Goal: Leave review/rating: Leave review/rating

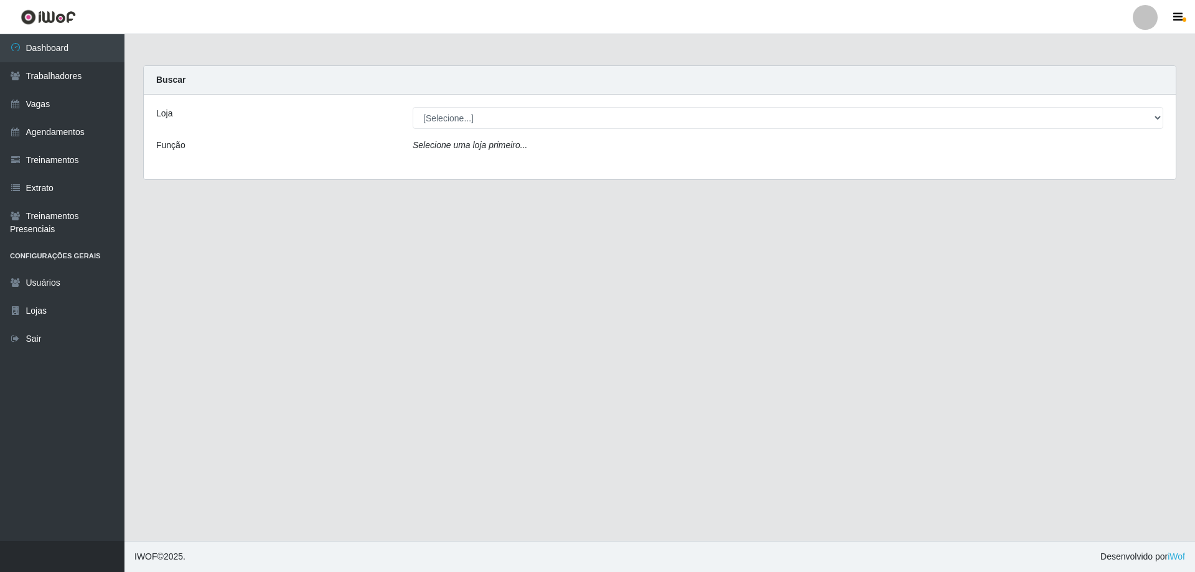
drag, startPoint x: 485, startPoint y: 105, endPoint x: 481, endPoint y: 120, distance: 15.6
click at [486, 105] on div "Loja [Selecione...] Minimercado Filezão O Filezão - Centenário Função Selecione…" at bounding box center [660, 137] width 1032 height 85
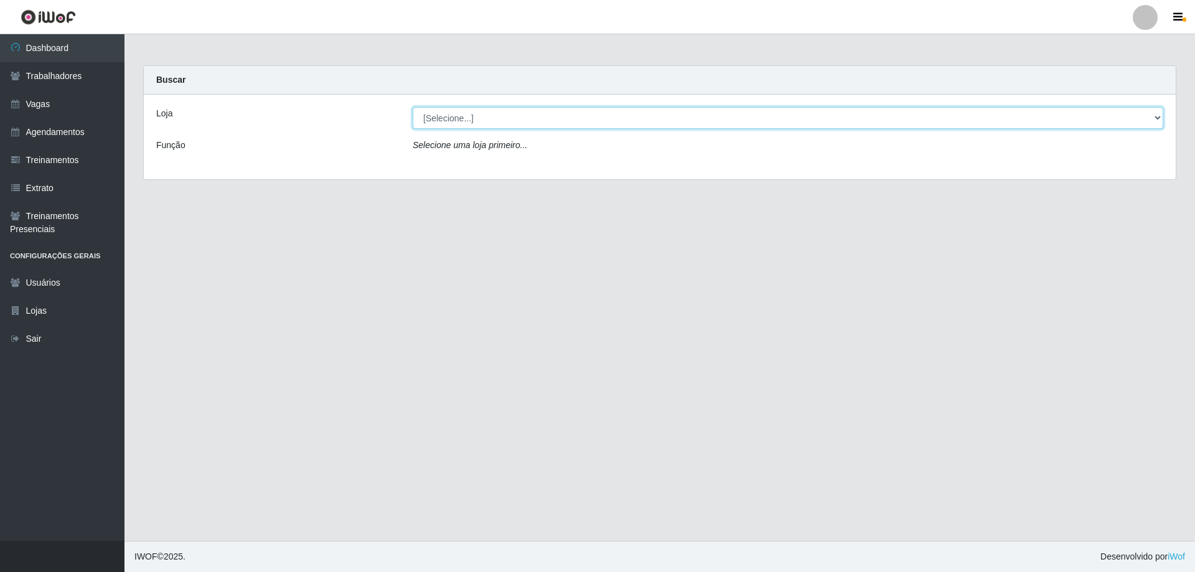
click at [481, 121] on select "[Selecione...] Minimercado Filezão O Filezão - Centenário" at bounding box center [788, 118] width 751 height 22
select select "204"
click at [413, 107] on select "[Selecione...] Minimercado Filezão O Filezão - Centenário" at bounding box center [788, 118] width 751 height 22
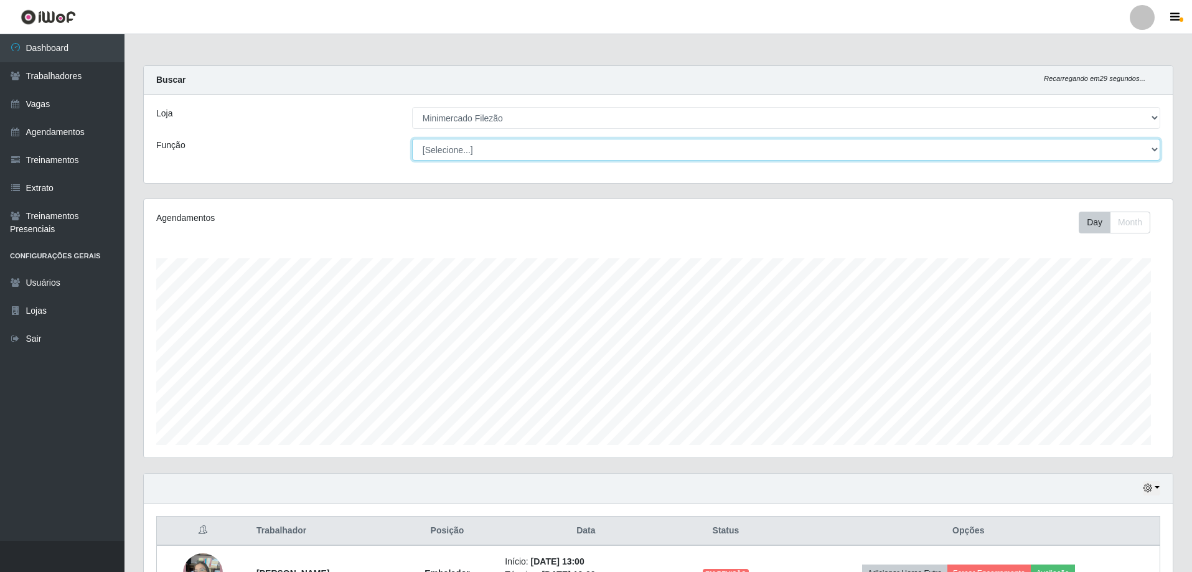
drag, startPoint x: 466, startPoint y: 161, endPoint x: 464, endPoint y: 149, distance: 11.9
click at [464, 149] on select "[Selecione...] Auxiliar de Estacionamento Auxiliar de Estacionamento + Auxiliar…" at bounding box center [786, 150] width 748 height 22
click at [326, 145] on div "Função" at bounding box center [275, 150] width 256 height 22
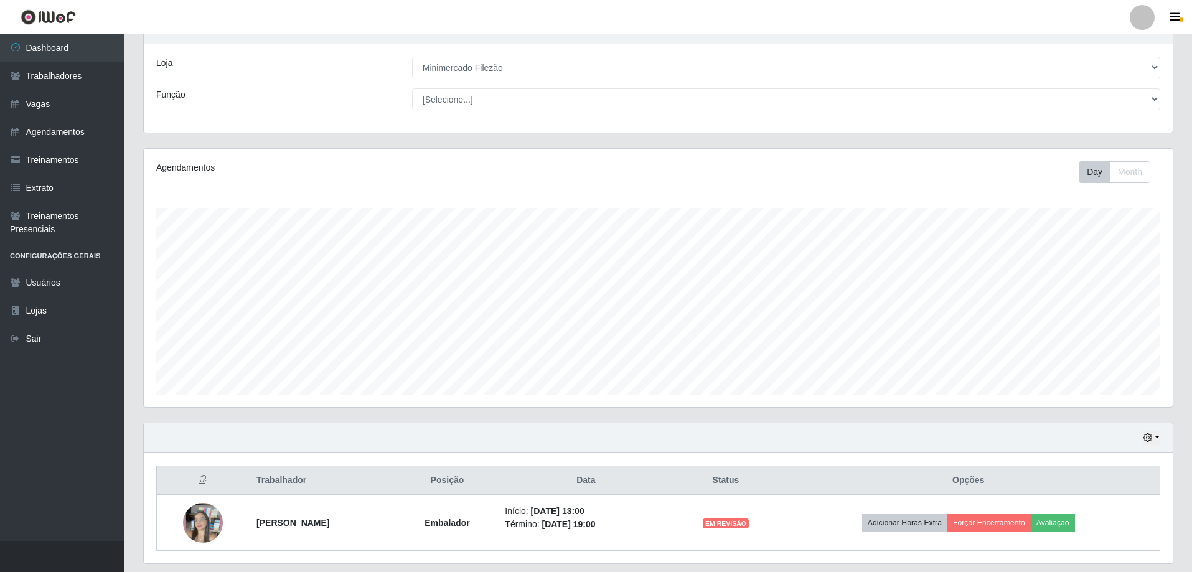
scroll to position [88, 0]
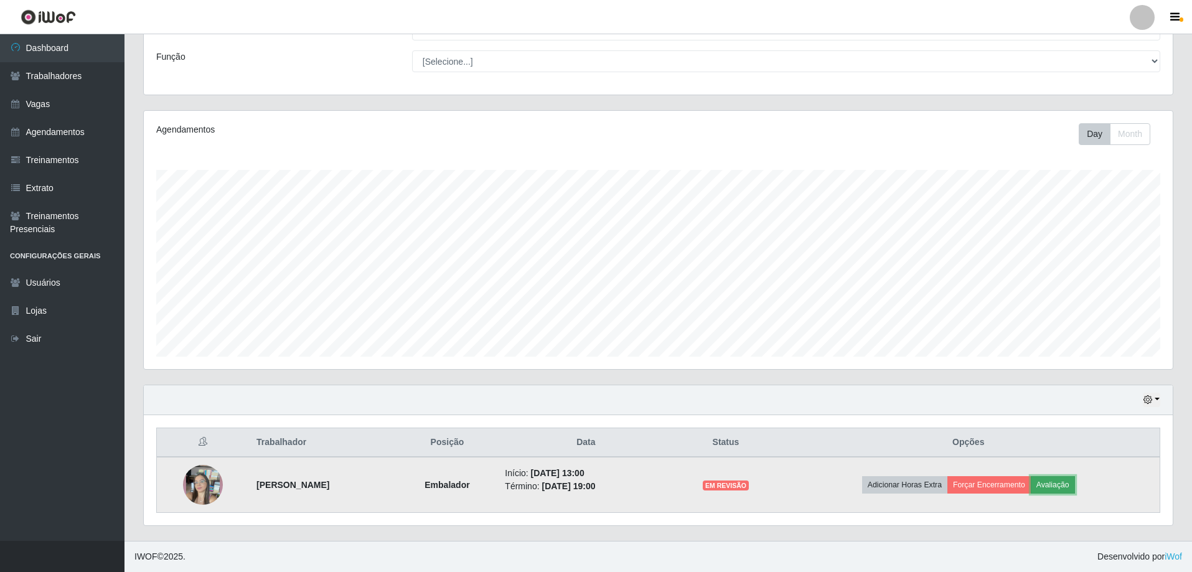
click at [1064, 487] on button "Avaliação" at bounding box center [1053, 484] width 44 height 17
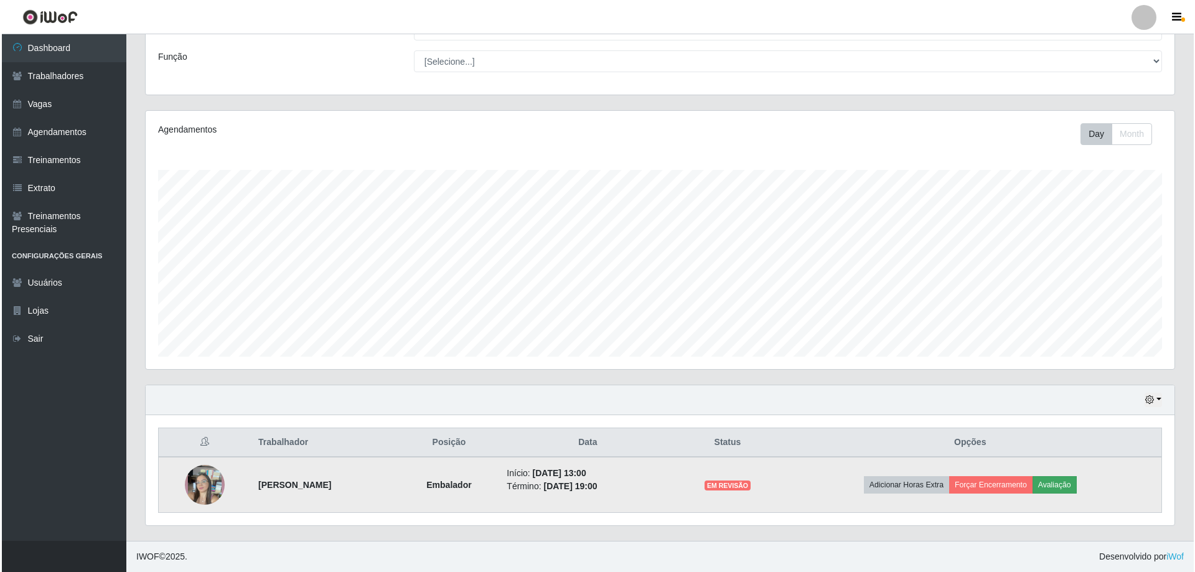
scroll to position [258, 1023]
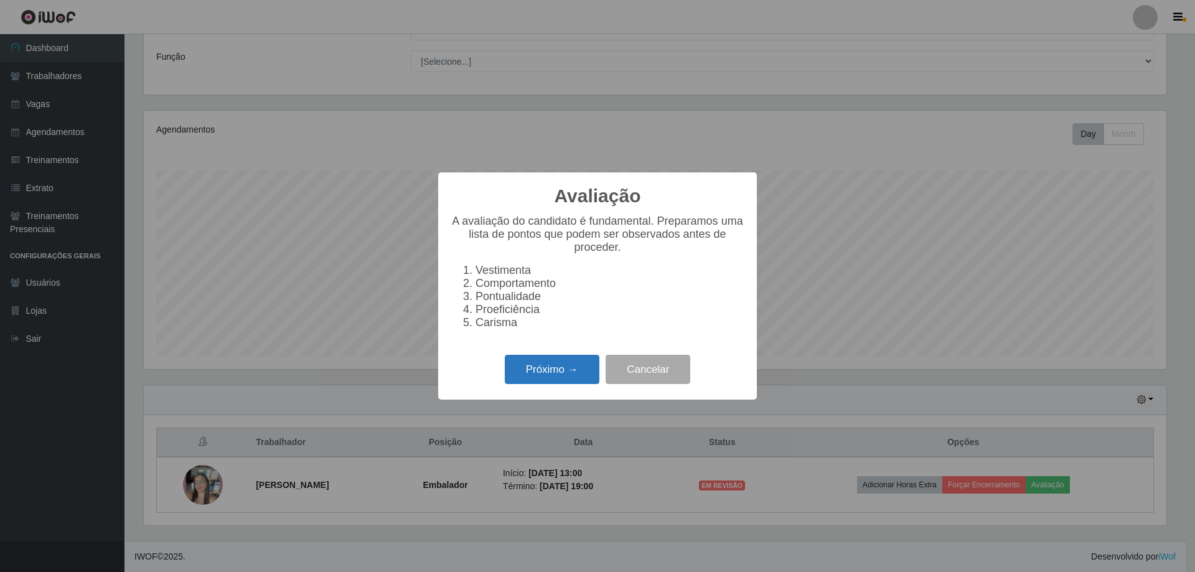
click at [568, 370] on button "Próximo →" at bounding box center [552, 369] width 95 height 29
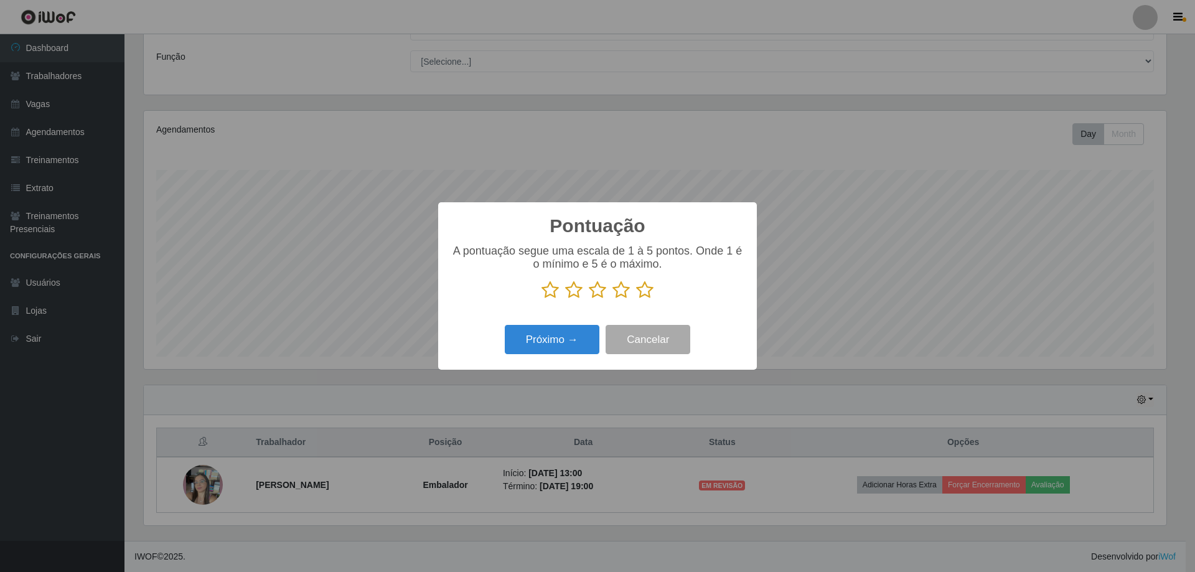
click at [623, 289] on icon at bounding box center [621, 290] width 17 height 19
click at [613, 299] on input "radio" at bounding box center [613, 299] width 0 height 0
click at [585, 336] on button "Próximo →" at bounding box center [552, 339] width 95 height 29
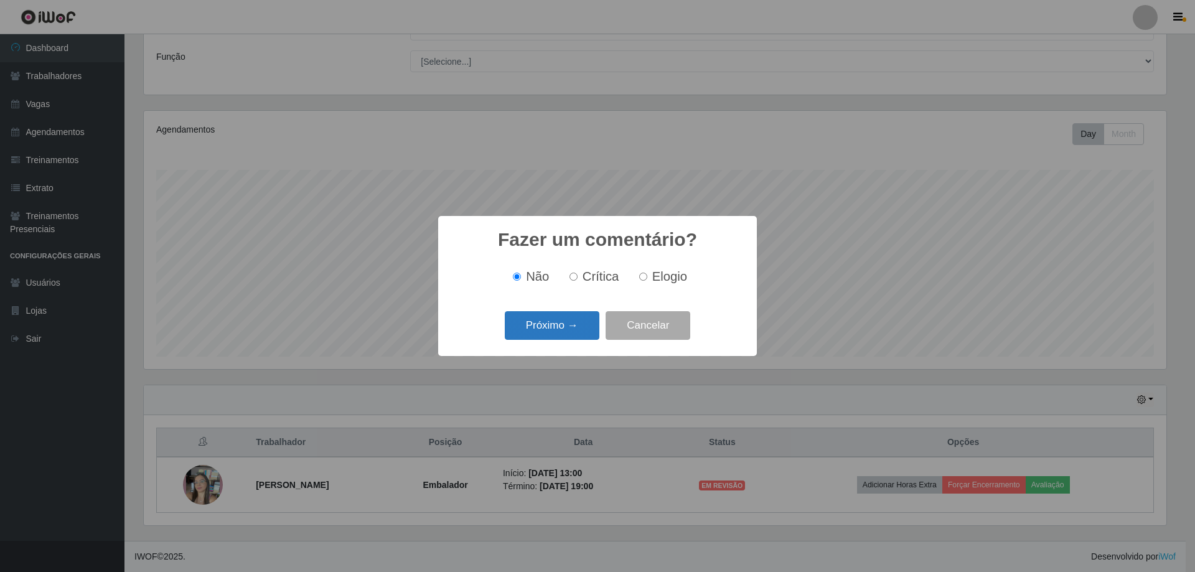
click at [584, 326] on button "Próximo →" at bounding box center [552, 325] width 95 height 29
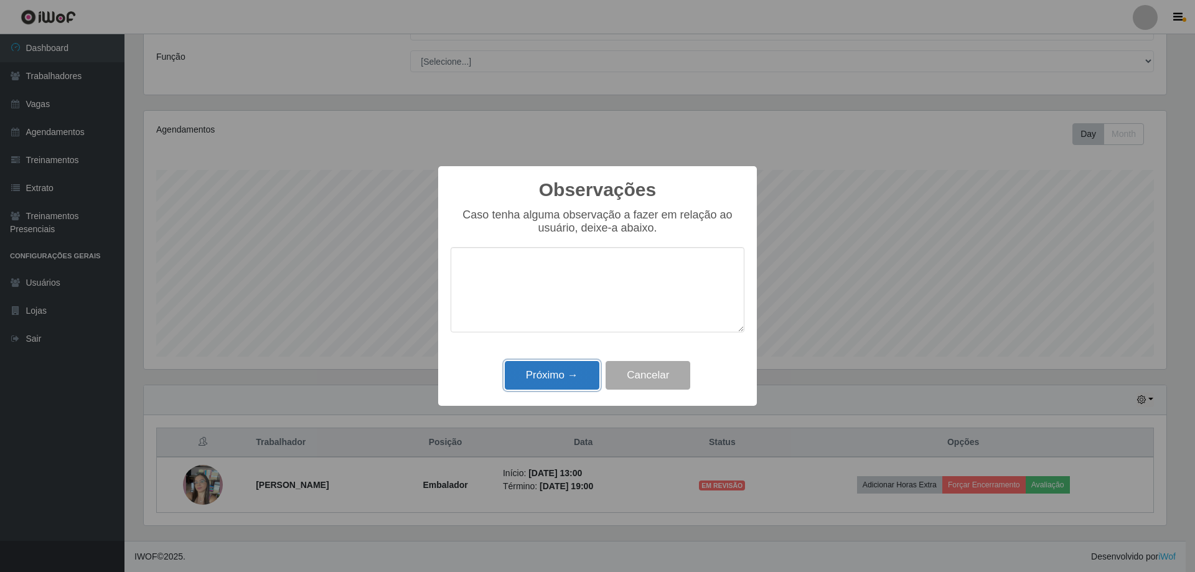
click at [578, 372] on button "Próximo →" at bounding box center [552, 375] width 95 height 29
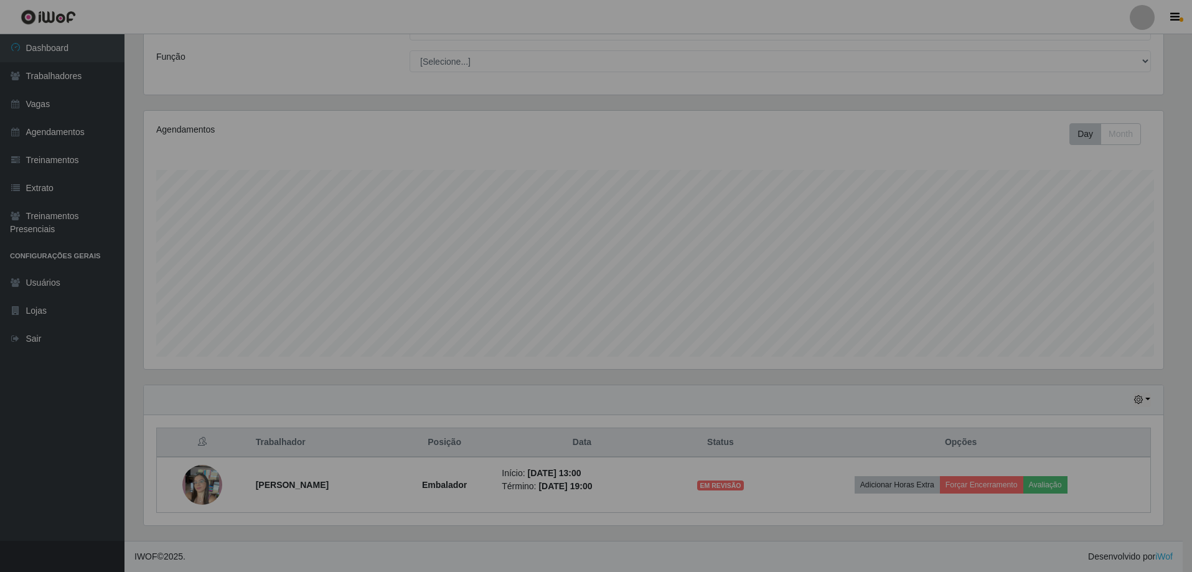
scroll to position [258, 1029]
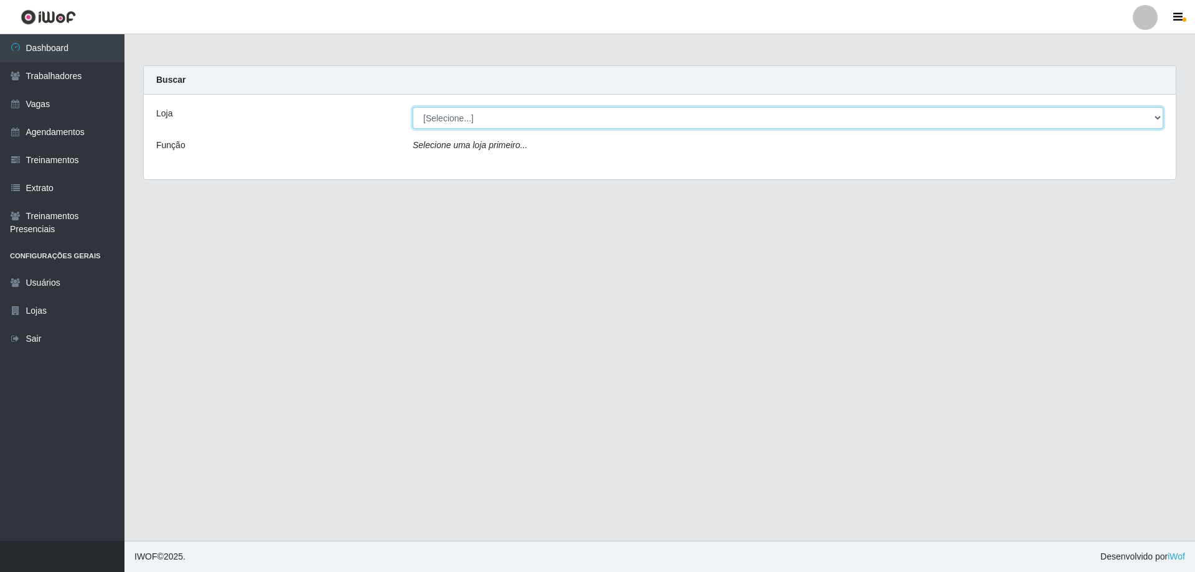
click at [445, 126] on select "[Selecione...] Minimercado Filezão O Filezão - Centenário" at bounding box center [788, 118] width 751 height 22
select select "204"
click at [413, 107] on select "[Selecione...] Minimercado Filezão O Filezão - Centenário" at bounding box center [788, 118] width 751 height 22
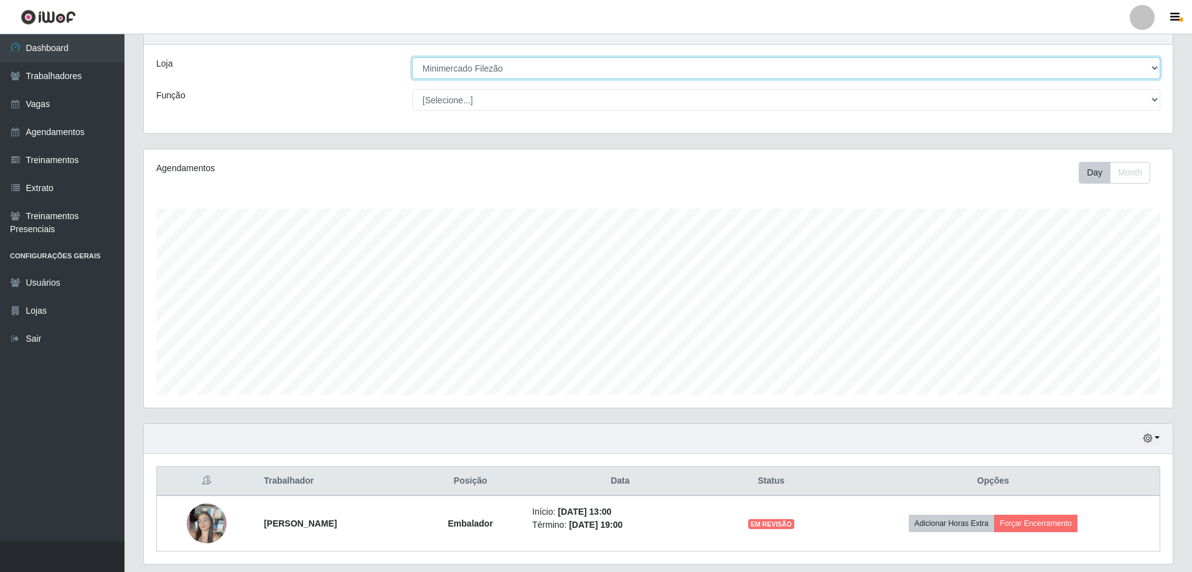
scroll to position [88, 0]
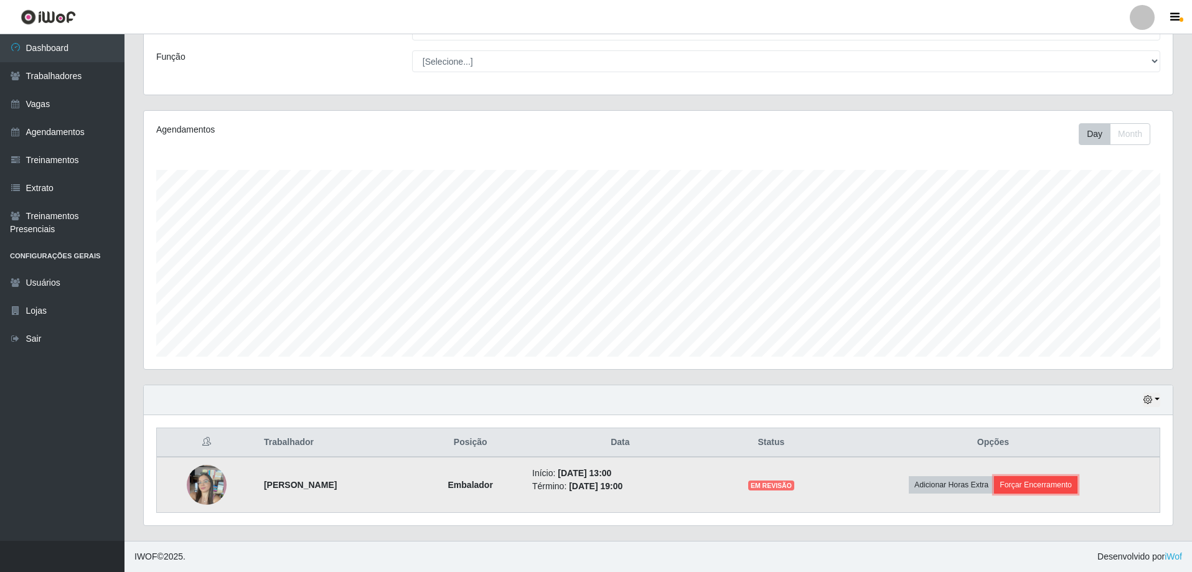
click at [1048, 486] on button "Forçar Encerramento" at bounding box center [1035, 484] width 83 height 17
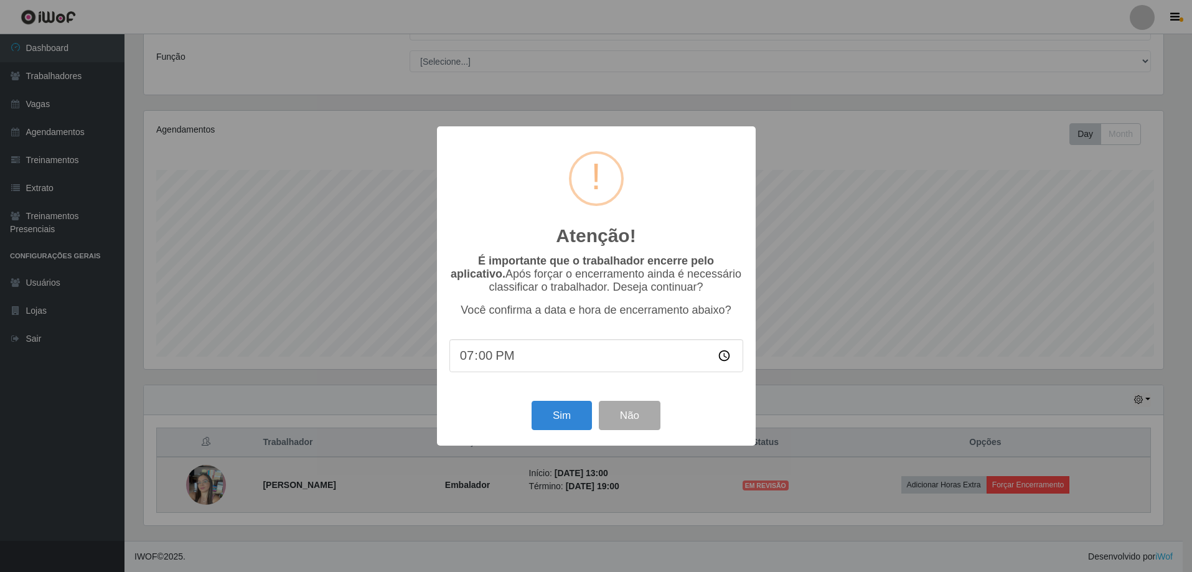
scroll to position [258, 1023]
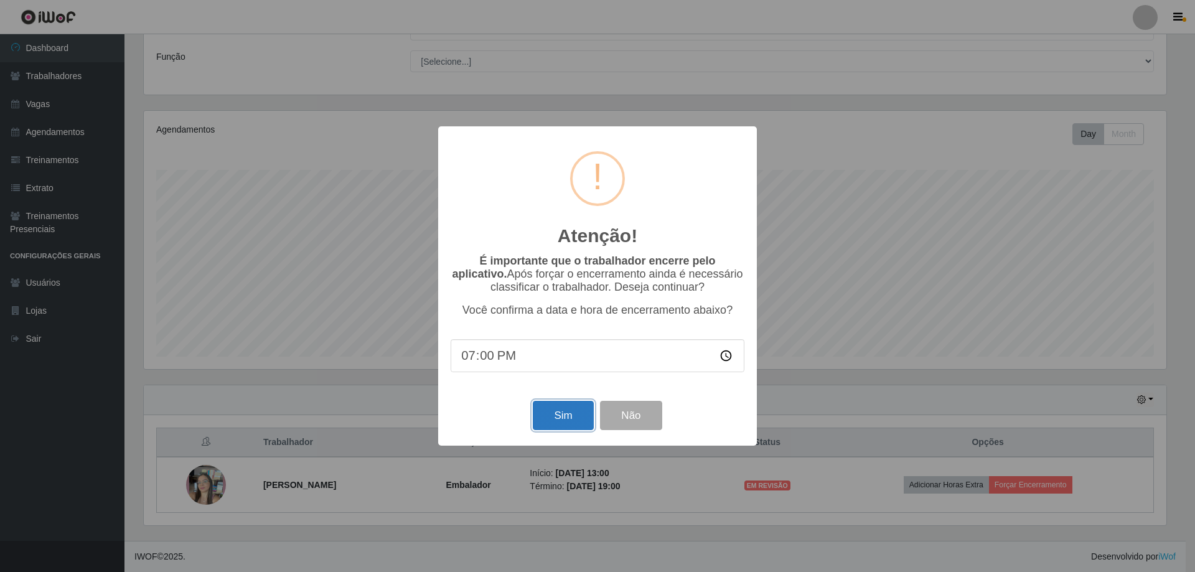
click at [569, 415] on button "Sim" at bounding box center [563, 415] width 60 height 29
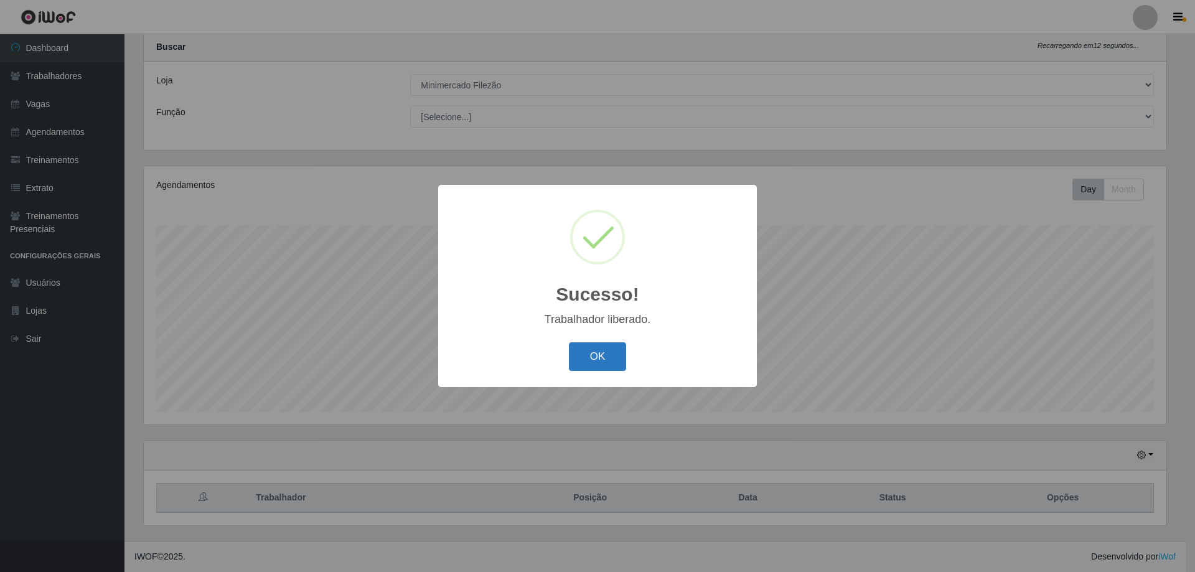
click at [598, 360] on button "OK" at bounding box center [598, 356] width 58 height 29
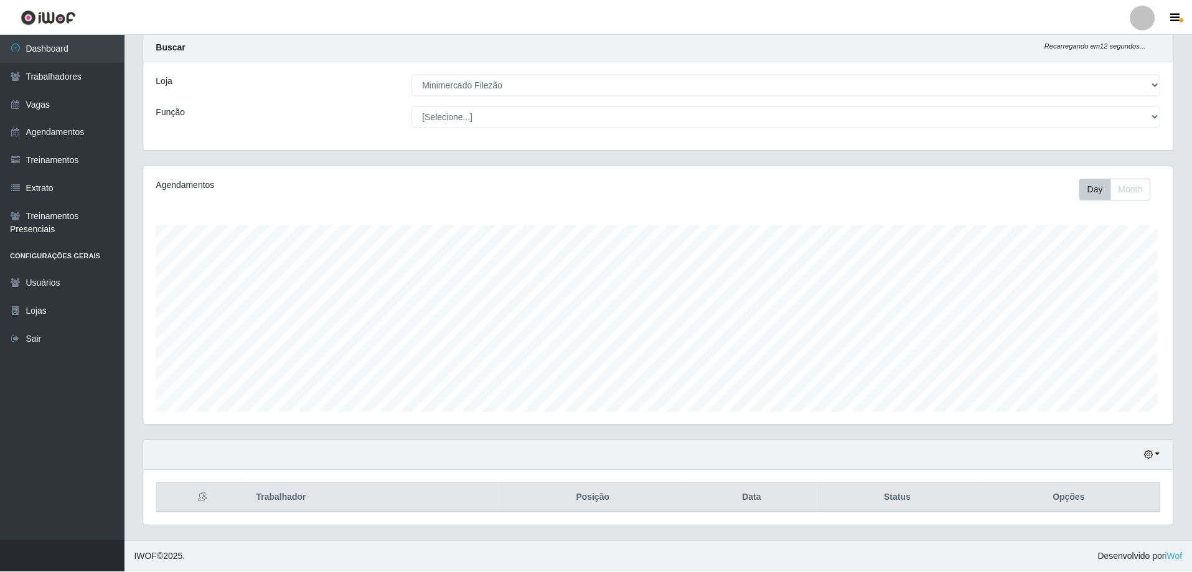
scroll to position [258, 1029]
